Goal: Task Accomplishment & Management: Manage account settings

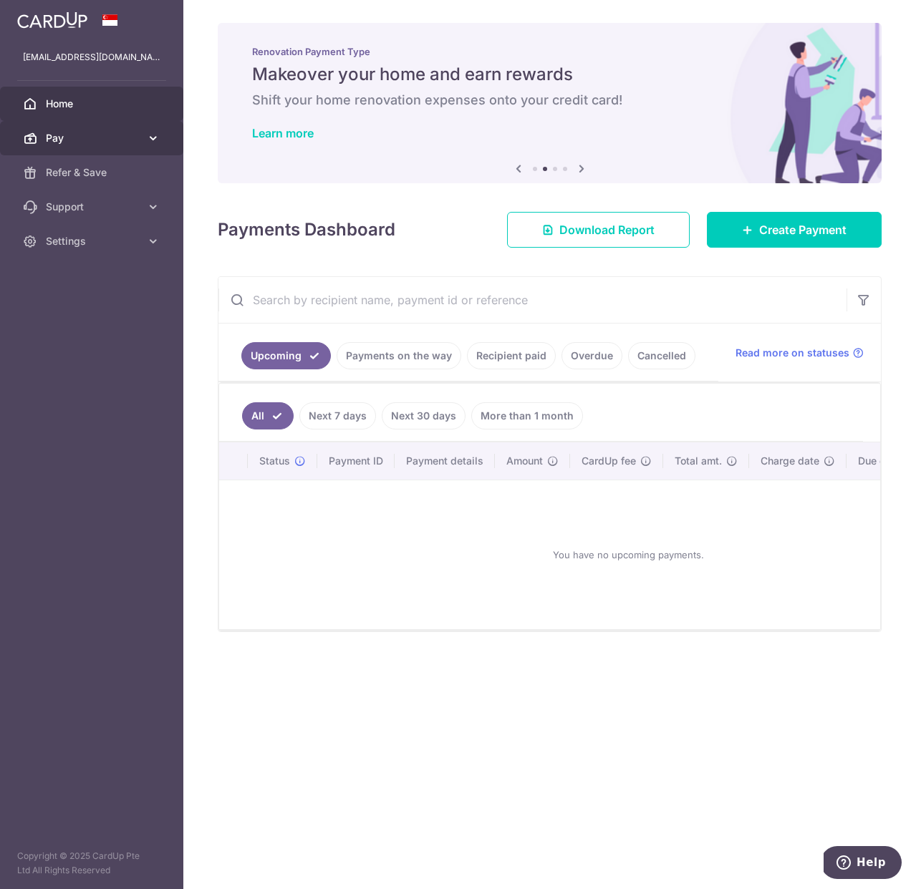
click at [90, 139] on span "Pay" at bounding box center [93, 138] width 95 height 14
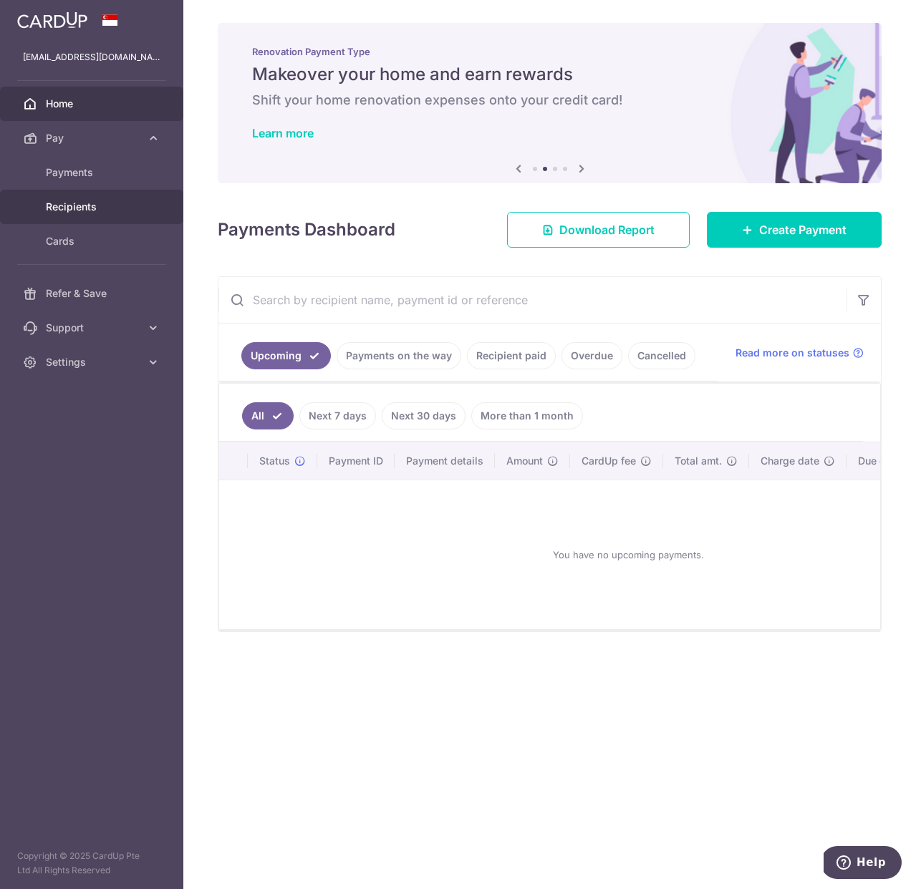
click at [67, 208] on span "Recipients" at bounding box center [93, 207] width 95 height 14
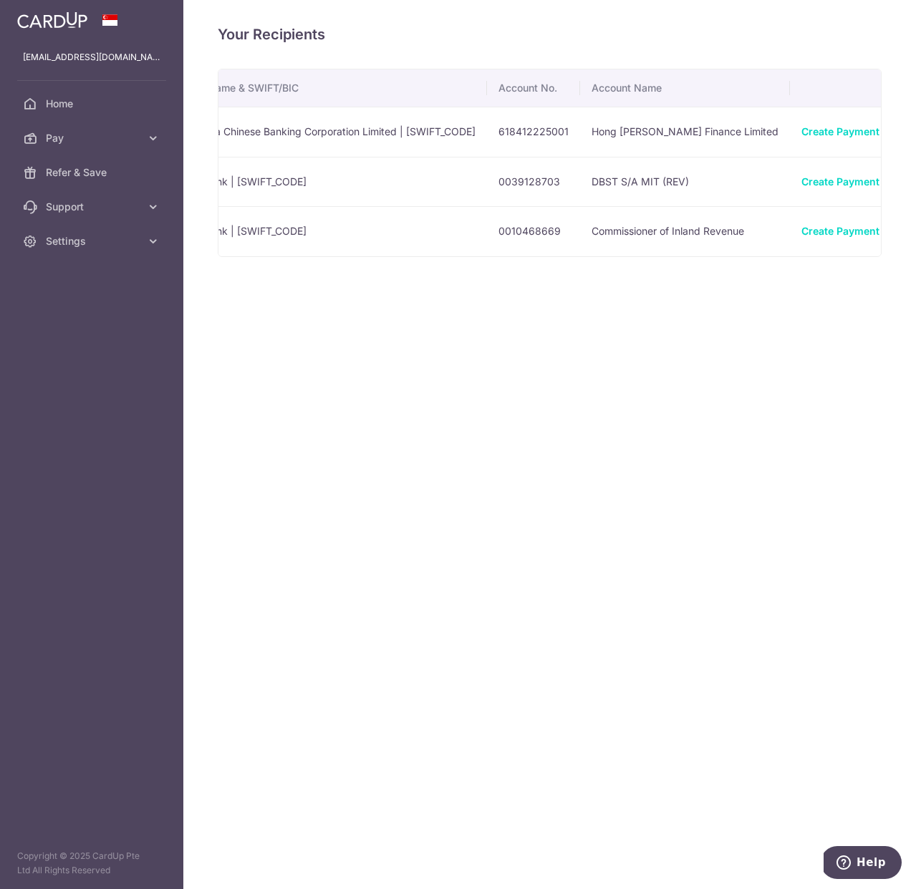
scroll to position [0, 413]
click at [899, 184] on icon "button" at bounding box center [906, 182] width 15 height 15
click at [810, 224] on span "View/Edit" at bounding box center [858, 221] width 97 height 17
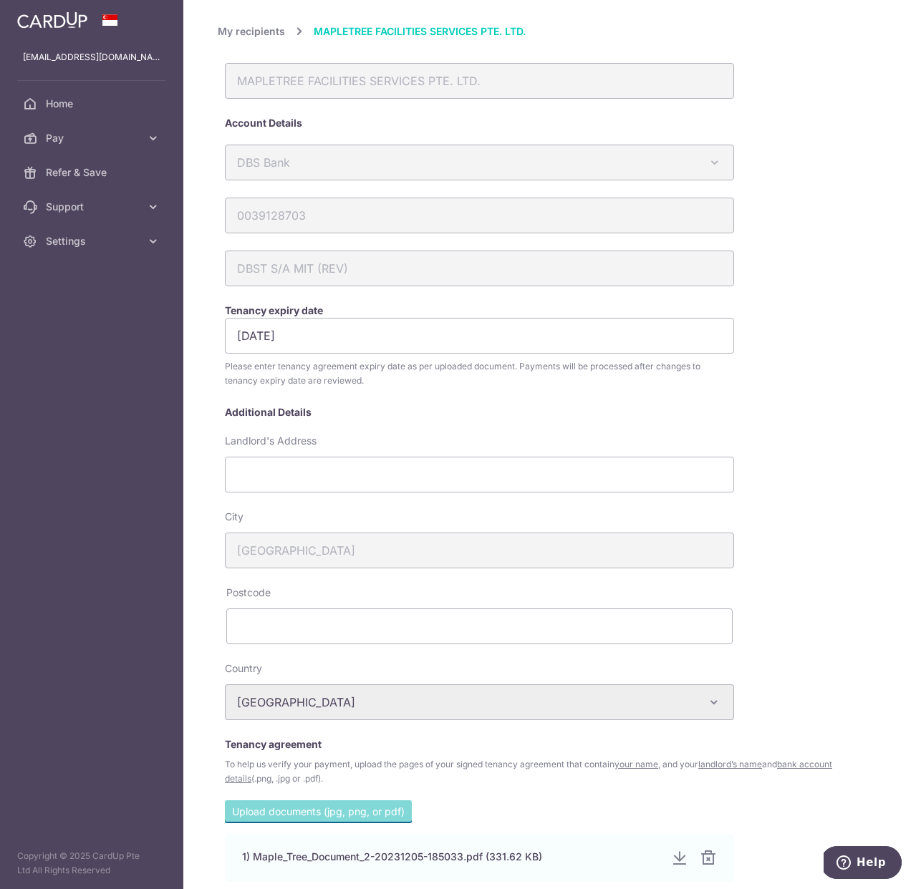
click at [257, 33] on link "My recipients" at bounding box center [251, 31] width 67 height 17
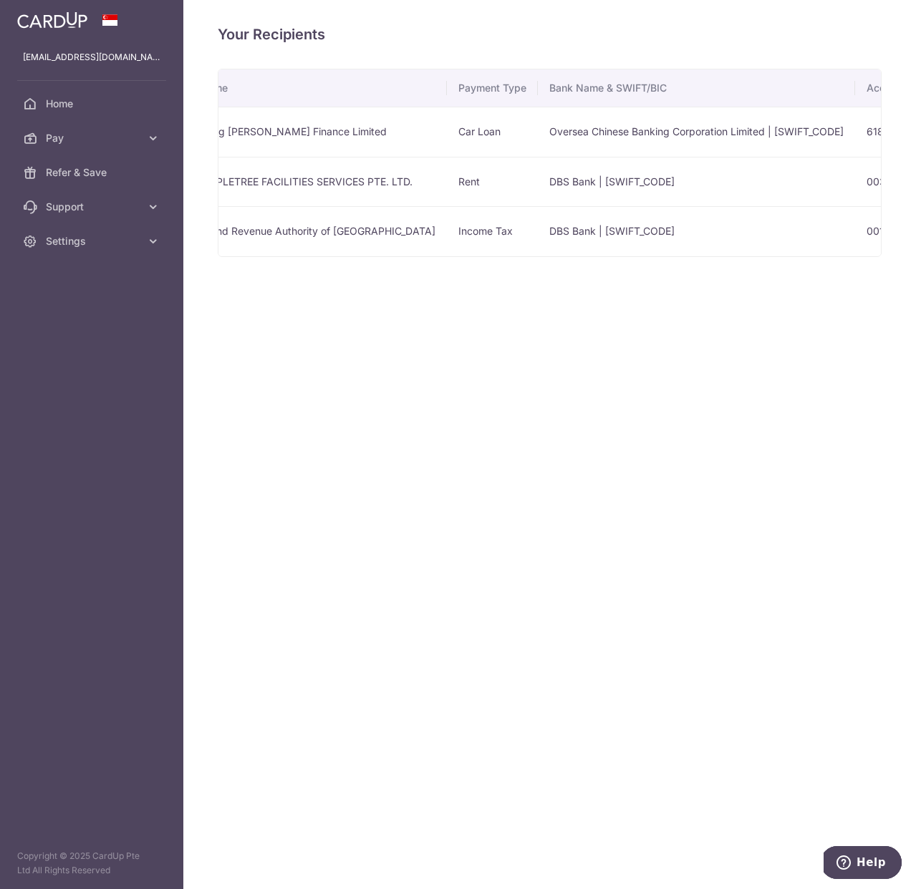
scroll to position [0, 422]
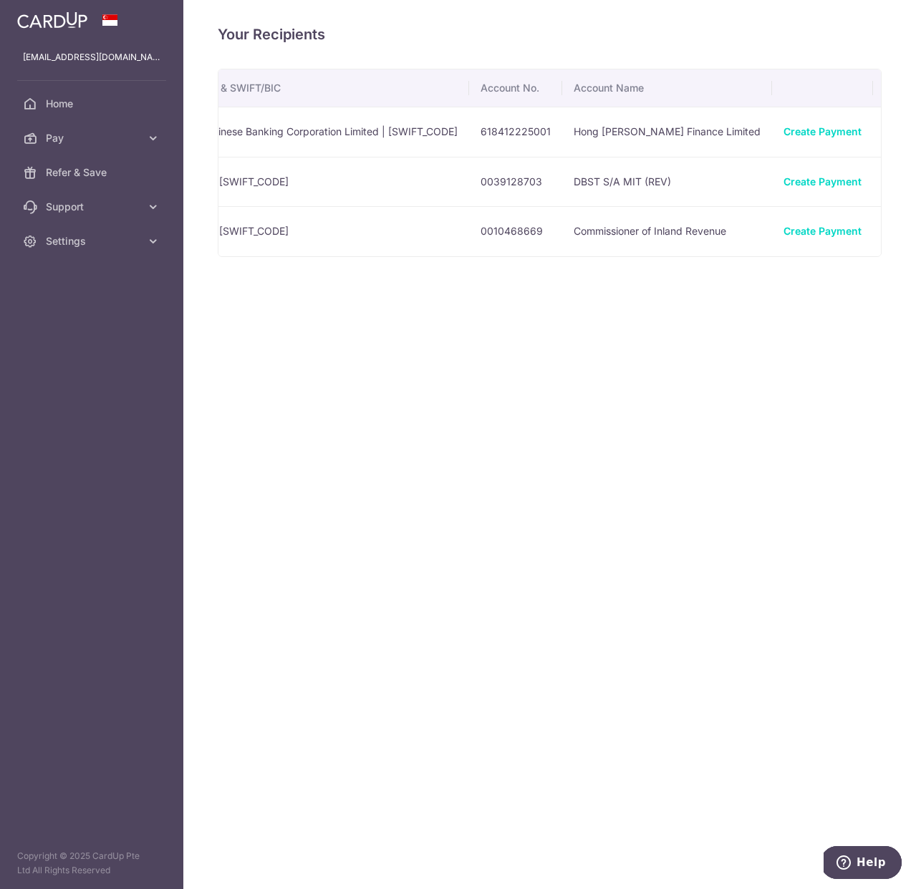
click at [890, 131] on icon "button" at bounding box center [897, 132] width 15 height 15
click at [811, 165] on span "View/Edit" at bounding box center [849, 171] width 97 height 17
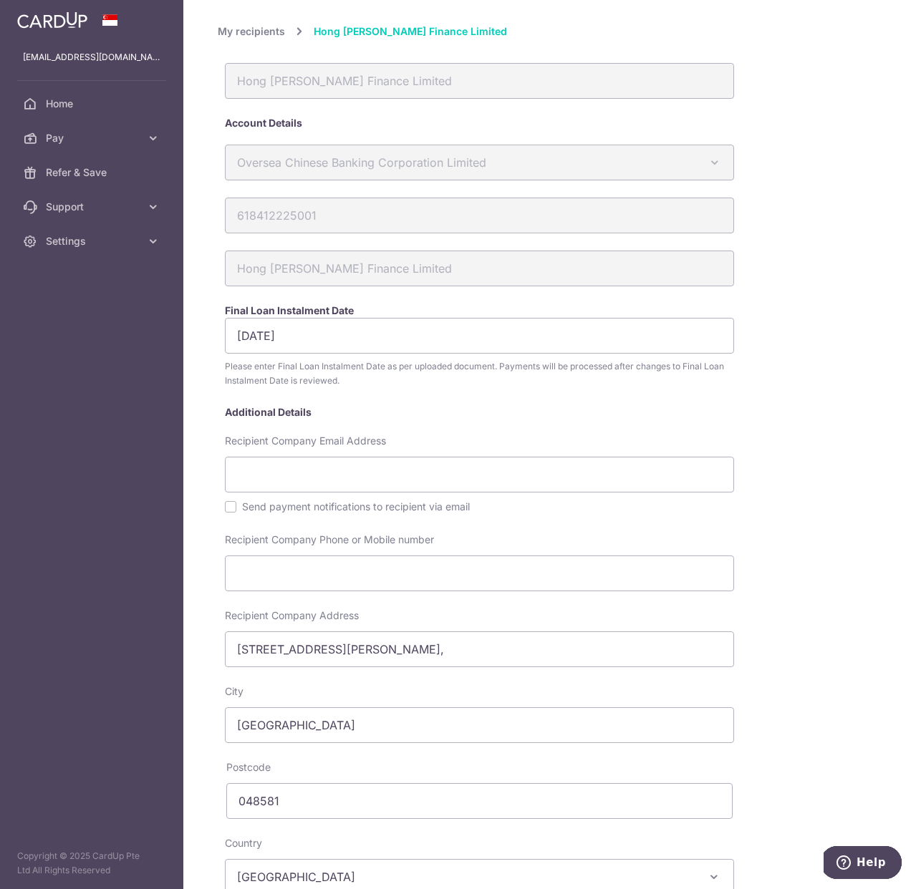
click at [278, 32] on link "My recipients" at bounding box center [251, 31] width 67 height 17
